Goal: Navigation & Orientation: Find specific page/section

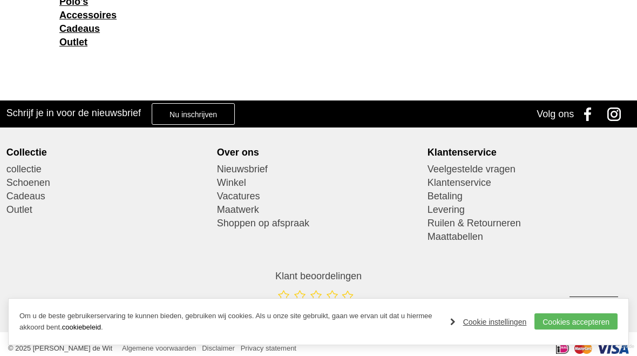
scroll to position [1612, 0]
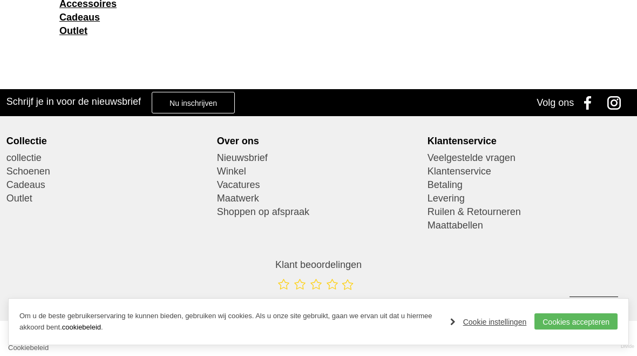
click at [249, 198] on link "Maatwerk" at bounding box center [318, 198] width 203 height 13
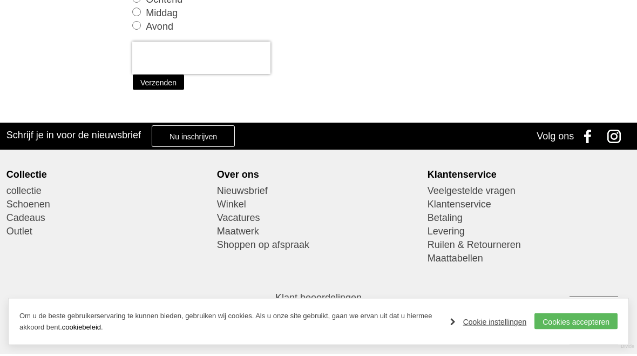
scroll to position [941, 0]
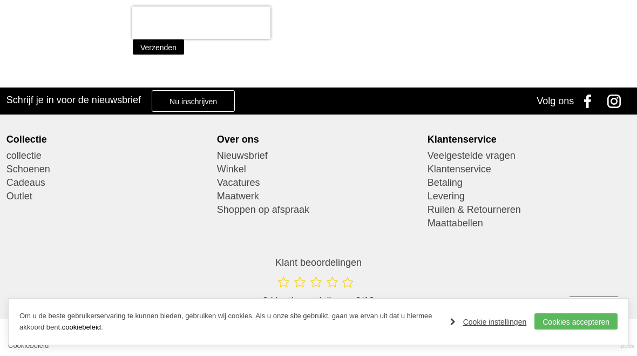
click at [587, 329] on link "Cookies accepteren" at bounding box center [575, 321] width 83 height 16
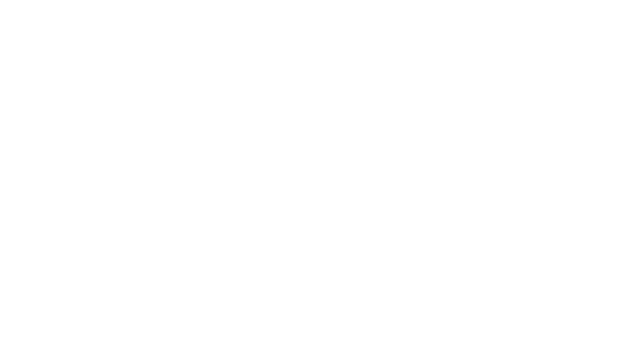
scroll to position [941, 0]
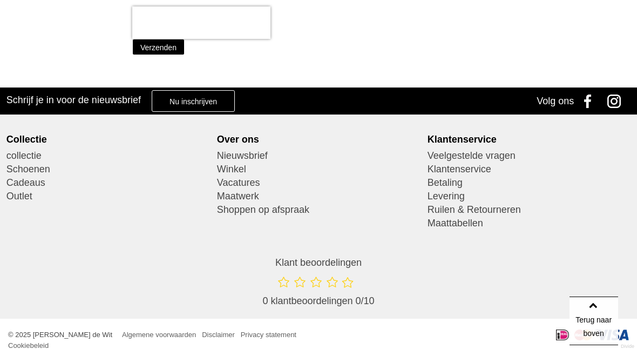
click at [480, 173] on link "Klantenservice" at bounding box center [528, 168] width 203 height 13
